Goal: Transaction & Acquisition: Obtain resource

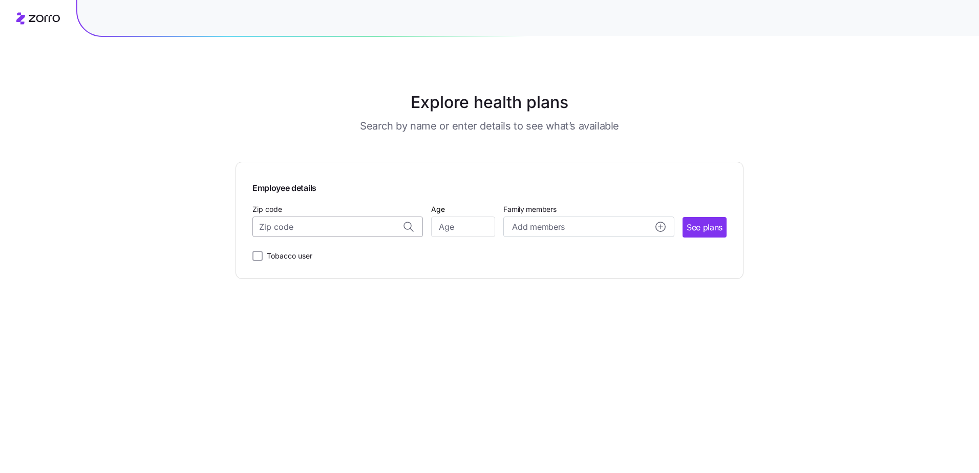
click at [306, 224] on input "Zip code" at bounding box center [338, 227] width 171 height 20
click at [312, 272] on span "54729, [GEOGRAPHIC_DATA], [GEOGRAPHIC_DATA]" at bounding box center [335, 274] width 143 height 13
type input "54729, [GEOGRAPHIC_DATA], [GEOGRAPHIC_DATA]"
click at [452, 227] on input "Age" at bounding box center [463, 227] width 64 height 20
type input "44"
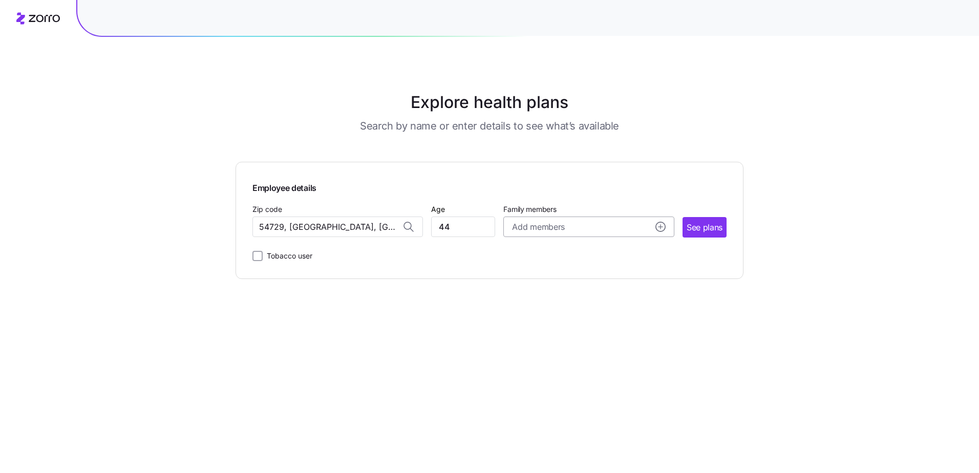
click at [658, 224] on circle "add icon" at bounding box center [660, 226] width 9 height 9
click at [545, 292] on input "Age" at bounding box center [541, 292] width 51 height 20
type input "44"
click at [539, 366] on input "Age" at bounding box center [541, 357] width 51 height 20
type input "13"
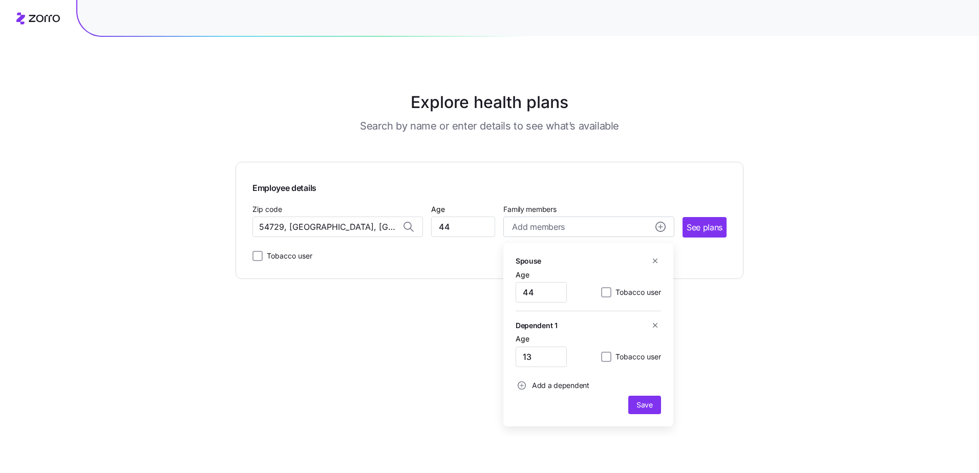
click at [557, 386] on span "Add a dependent" at bounding box center [560, 386] width 57 height 10
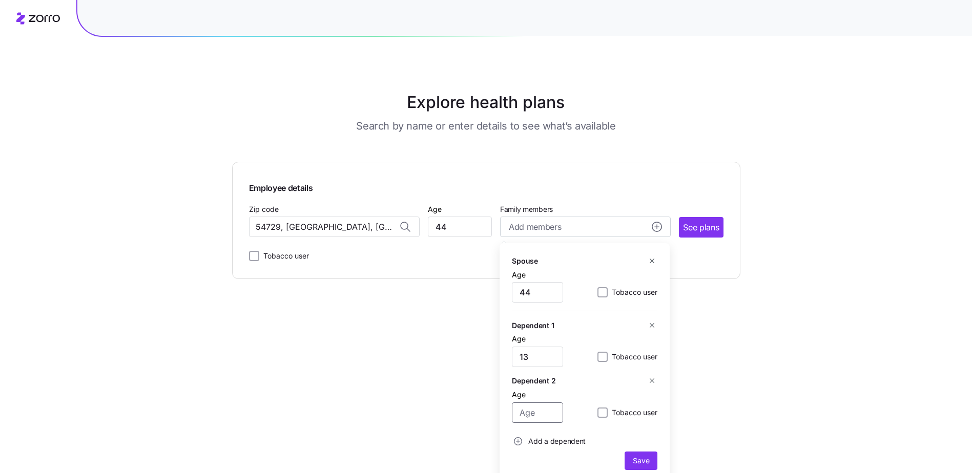
click at [532, 409] on input "Age" at bounding box center [537, 413] width 51 height 20
type input "11"
click at [640, 457] on span "Save" at bounding box center [641, 461] width 16 height 10
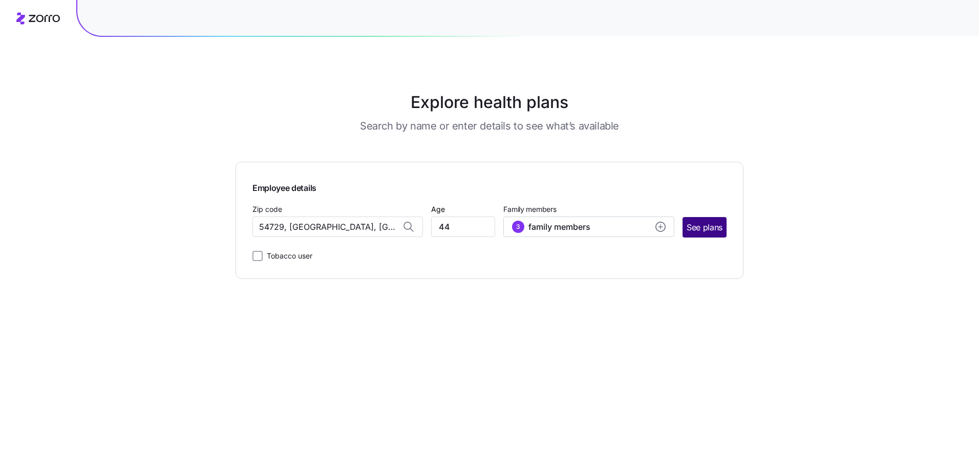
click at [696, 226] on span "See plans" at bounding box center [705, 227] width 36 height 13
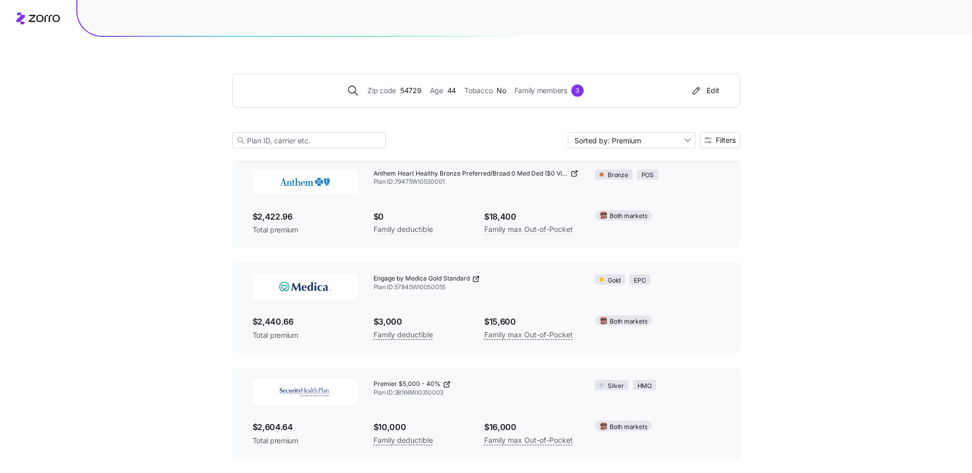
scroll to position [2640, 0]
